Goal: Use online tool/utility: Utilize a website feature to perform a specific function

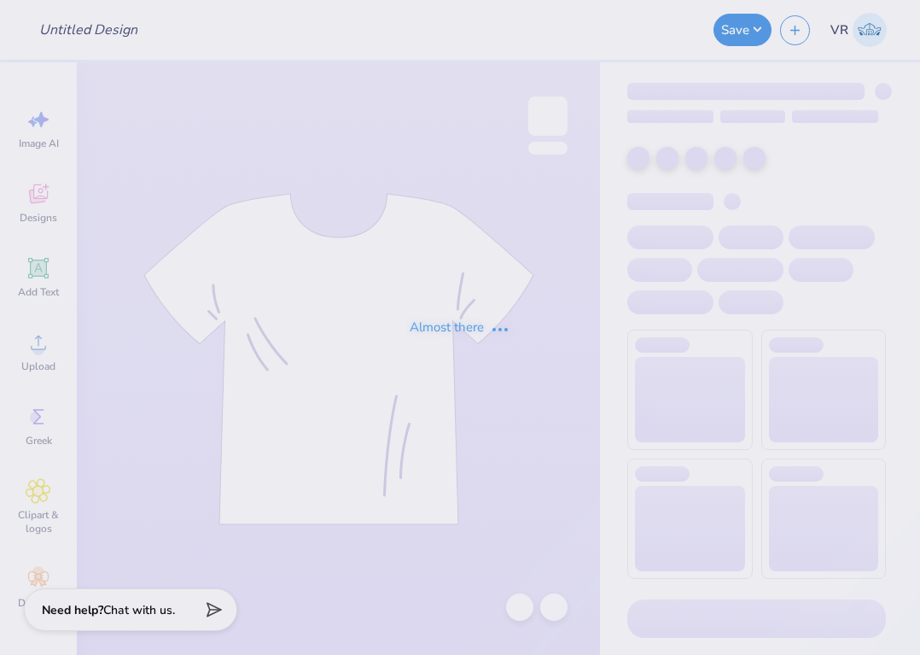
type input "three bears"
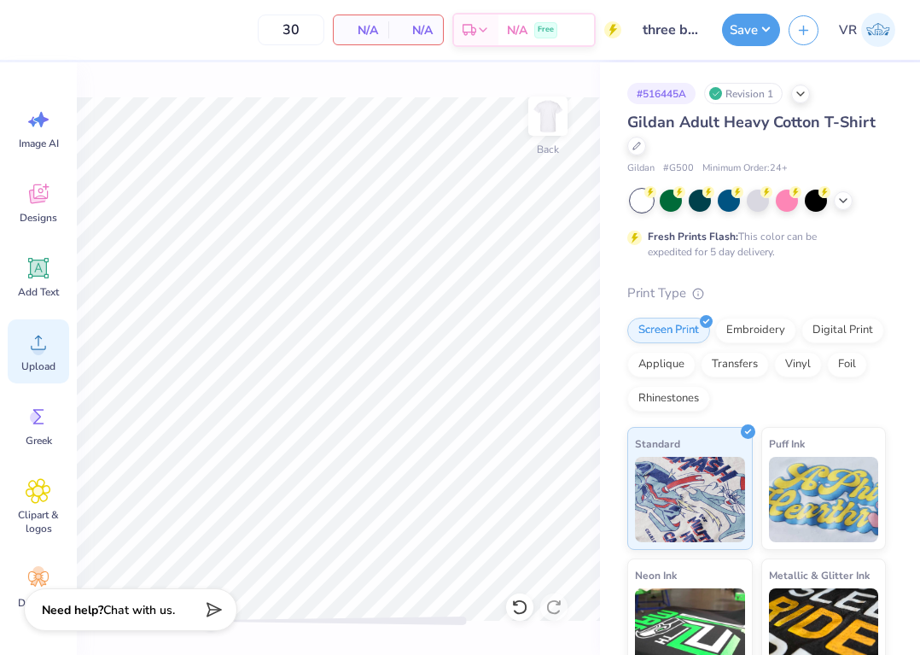
click at [41, 342] on icon at bounding box center [39, 342] width 26 height 26
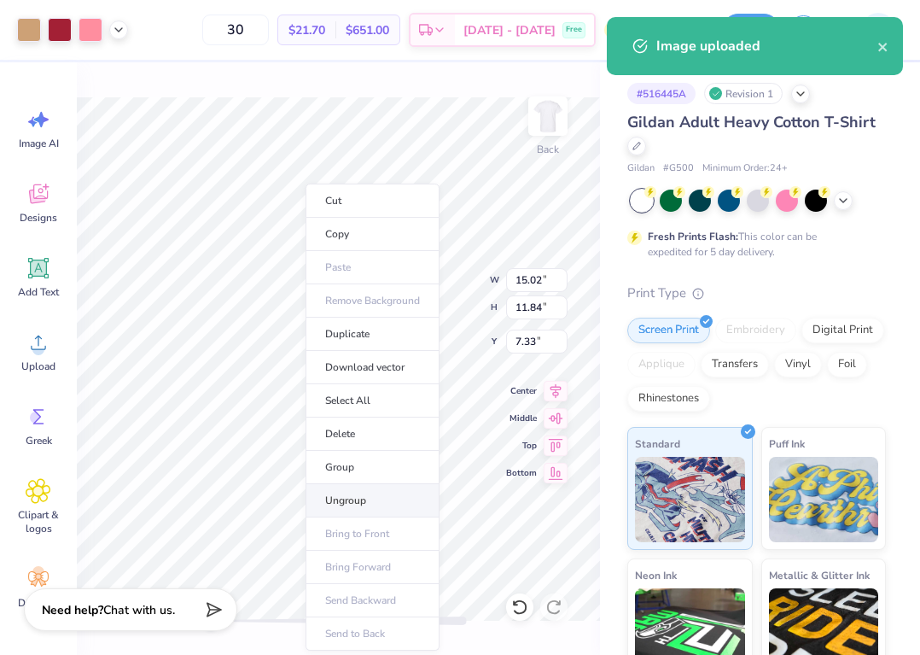
click at [379, 508] on li "Ungroup" at bounding box center [373, 500] width 134 height 33
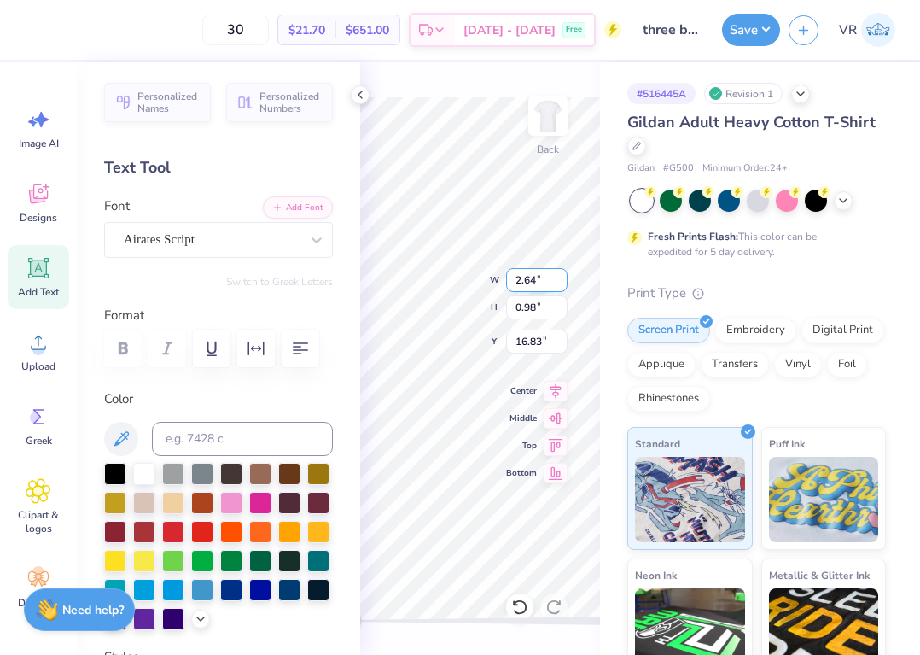
click at [539, 276] on input "2.64" at bounding box center [536, 280] width 61 height 24
type input "12.5"
click at [361, 83] on div "Back W 3.51 3.51 " H 4.73 4.73 " Y 11.51 11.51 " Center Middle Top Bottom" at bounding box center [480, 358] width 240 height 592
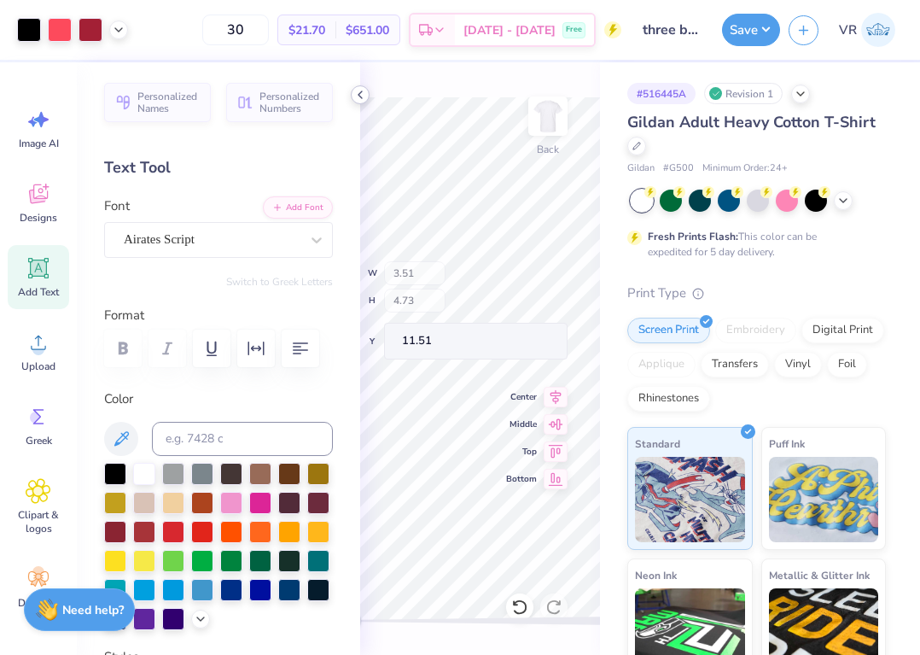
click at [353, 88] on icon at bounding box center [360, 95] width 14 height 14
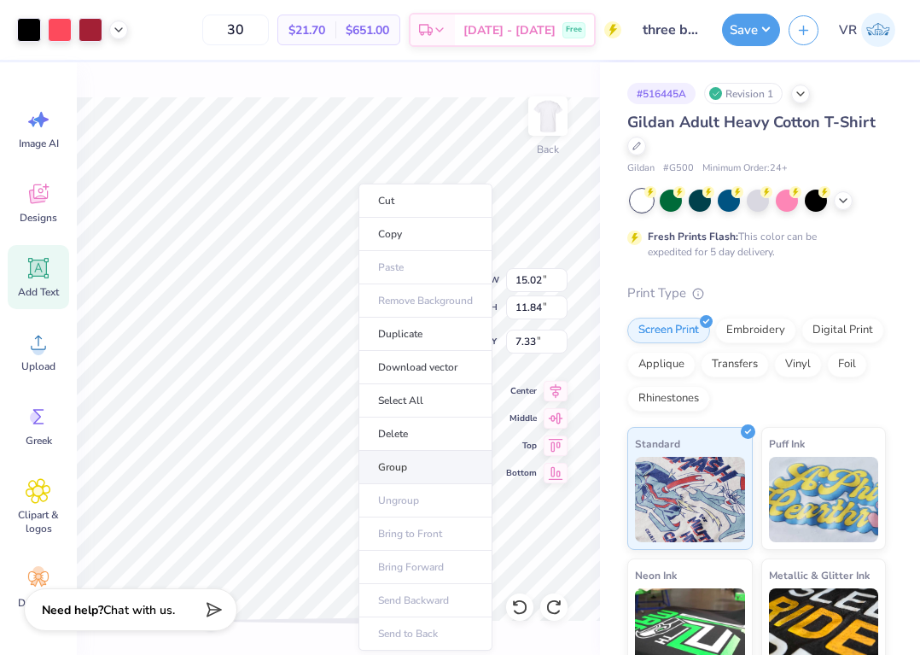
click at [405, 475] on li "Group" at bounding box center [426, 467] width 134 height 33
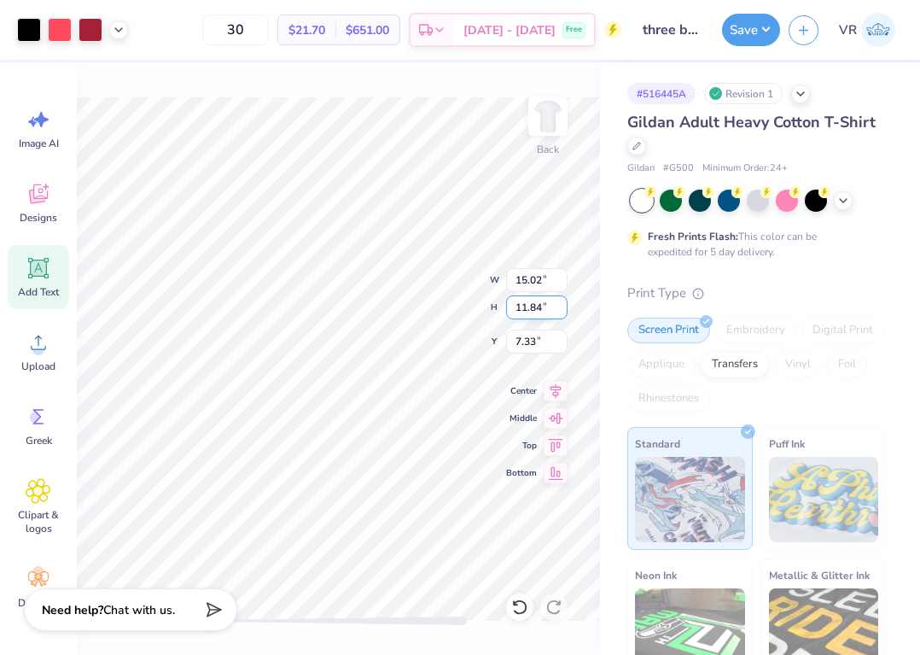
click at [548, 295] on input "11.84" at bounding box center [536, 307] width 61 height 24
click at [531, 277] on input "15.02" at bounding box center [536, 280] width 61 height 24
type input "12"
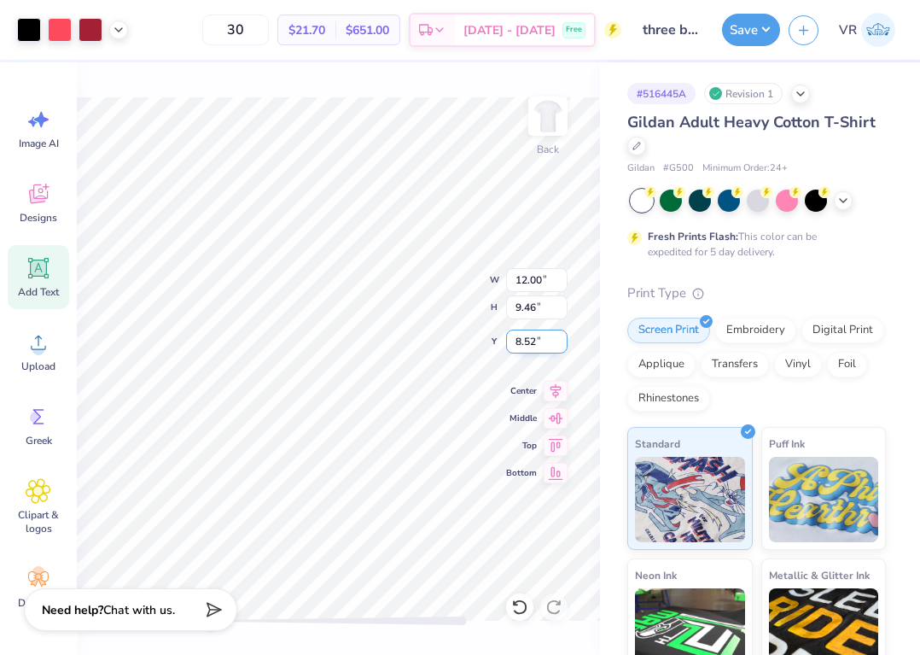
click at [534, 351] on input "8.52" at bounding box center [536, 341] width 61 height 24
type input "3"
click at [124, 38] on div at bounding box center [72, 30] width 111 height 24
click at [113, 32] on icon at bounding box center [119, 28] width 14 height 14
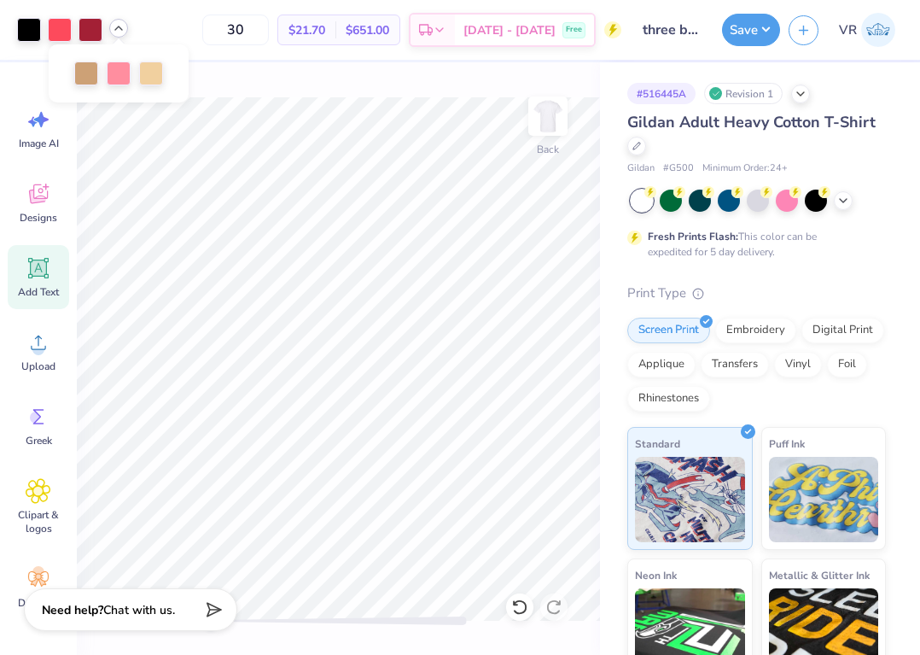
click at [120, 31] on icon at bounding box center [119, 28] width 14 height 14
click at [764, 26] on button "Save" at bounding box center [751, 27] width 58 height 32
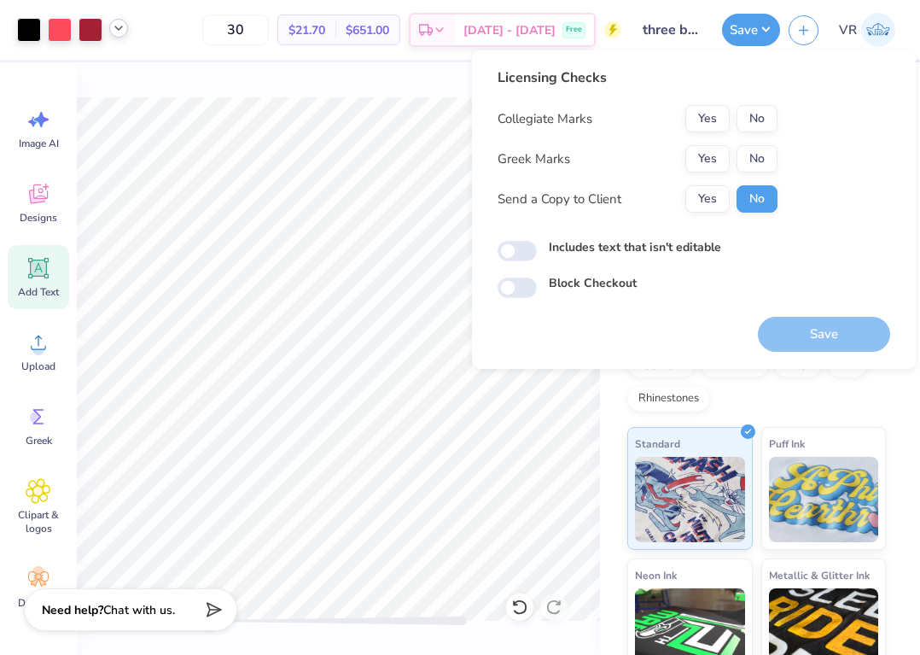
click at [714, 162] on button "Yes" at bounding box center [707, 158] width 44 height 27
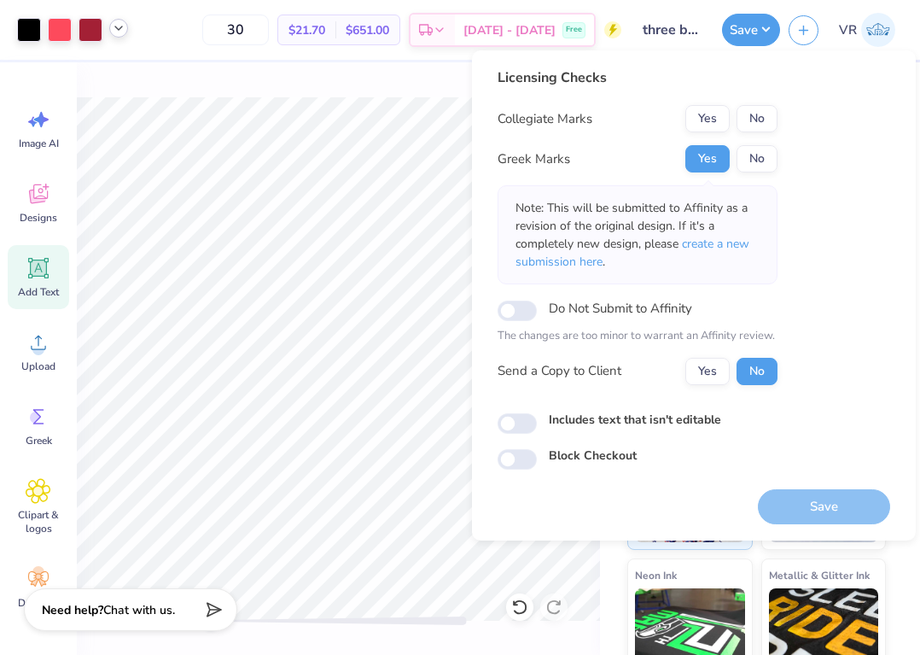
click at [758, 133] on div "Collegiate Marks Yes No Greek Marks Yes No Note: This will be submitted to Affi…" at bounding box center [638, 245] width 280 height 280
click at [749, 124] on button "No" at bounding box center [757, 118] width 41 height 27
drag, startPoint x: 791, startPoint y: 509, endPoint x: 781, endPoint y: 482, distance: 28.4
click at [792, 508] on button "Save" at bounding box center [824, 506] width 132 height 35
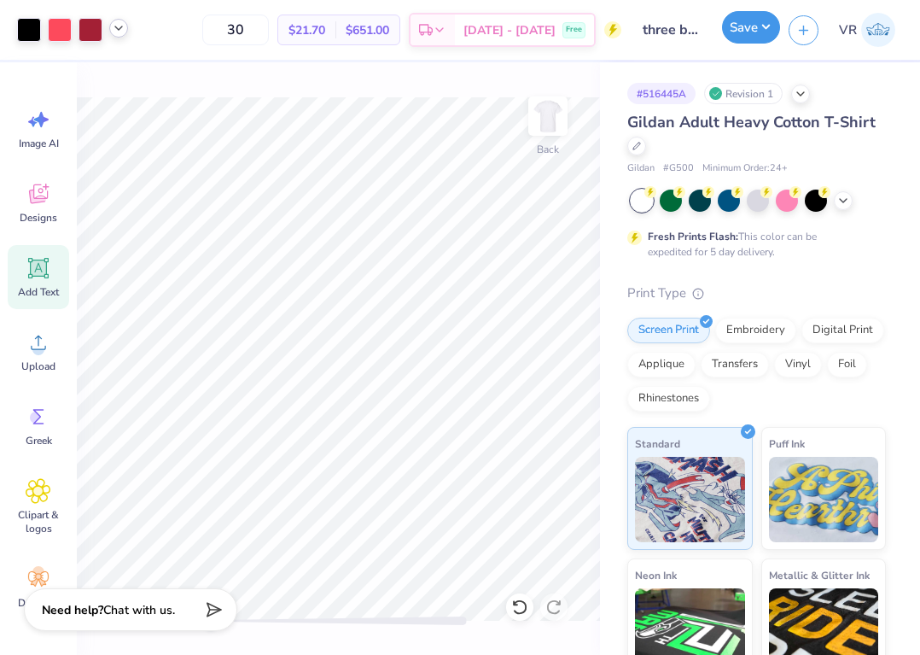
click at [744, 33] on button "Save" at bounding box center [751, 27] width 58 height 32
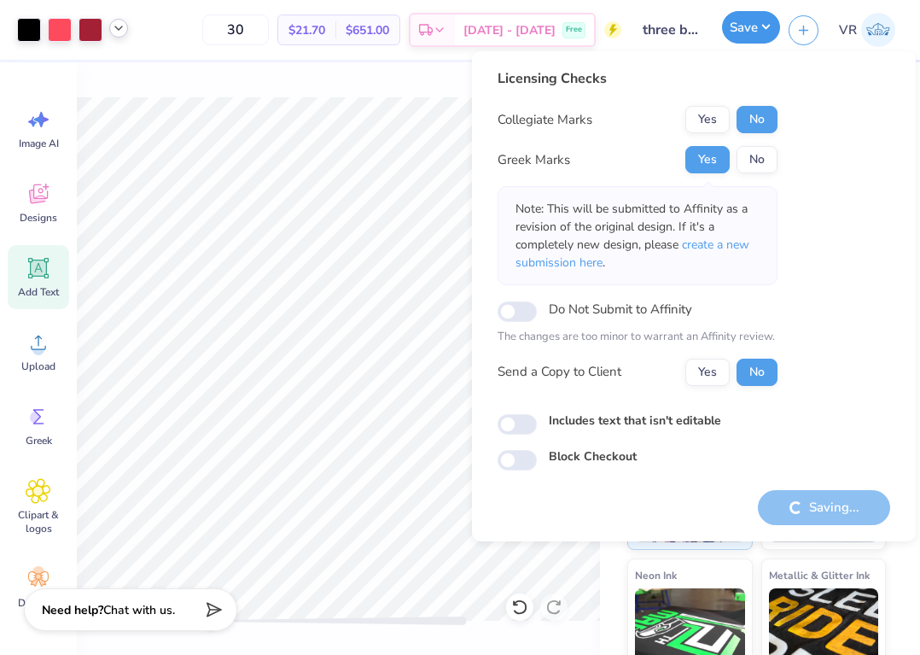
click at [744, 33] on button "Save" at bounding box center [751, 27] width 58 height 32
